Goal: Navigation & Orientation: Go to known website

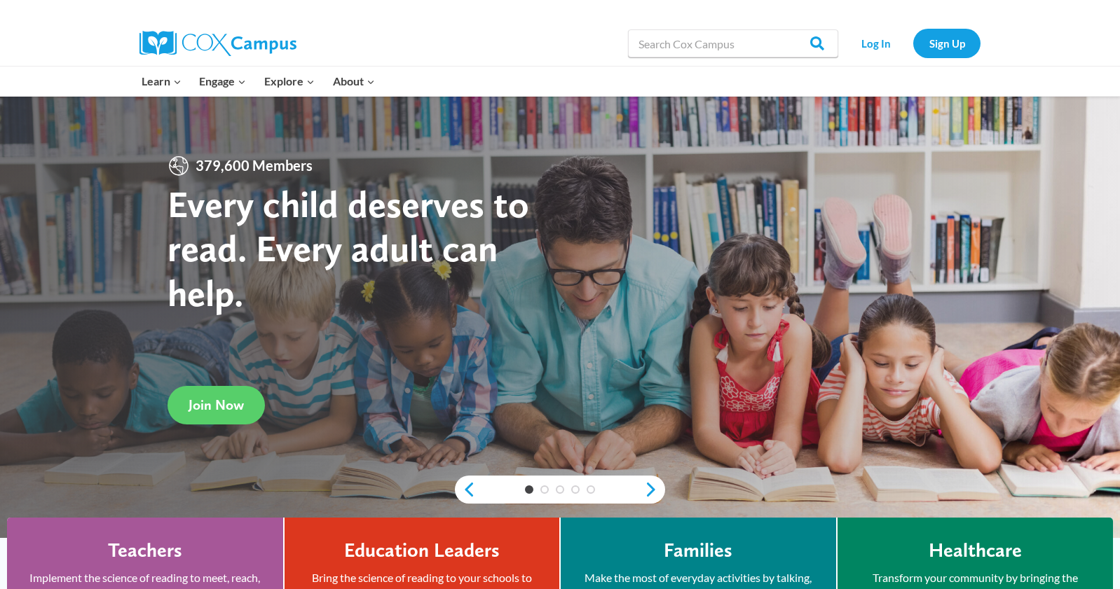
click at [874, 25] on div "Log In Sign Up" at bounding box center [912, 43] width 135 height 45
click at [874, 36] on link "Log In" at bounding box center [875, 43] width 61 height 29
click at [881, 36] on link "Log In" at bounding box center [875, 43] width 61 height 29
